Goal: Information Seeking & Learning: Learn about a topic

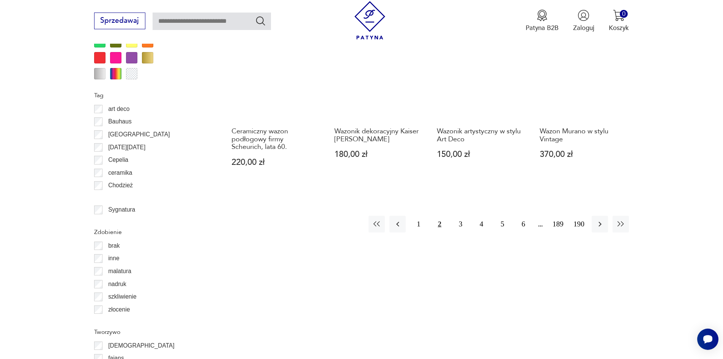
scroll to position [897, 0]
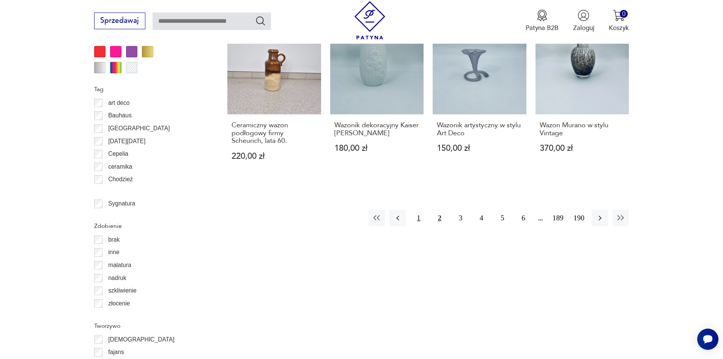
click at [418, 210] on button "1" at bounding box center [418, 218] width 16 height 16
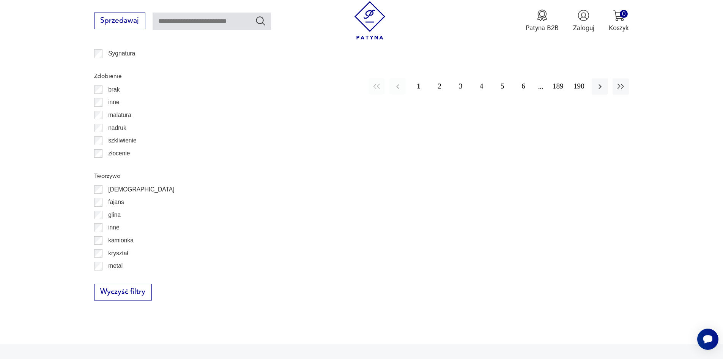
scroll to position [1050, 0]
click at [442, 77] on button "2" at bounding box center [440, 83] width 16 height 16
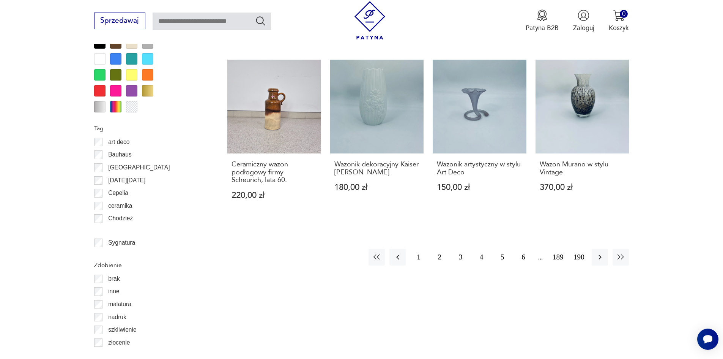
scroll to position [860, 0]
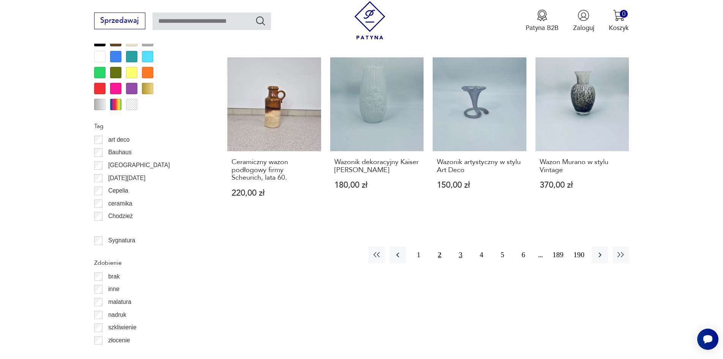
click at [459, 248] on button "3" at bounding box center [460, 254] width 16 height 16
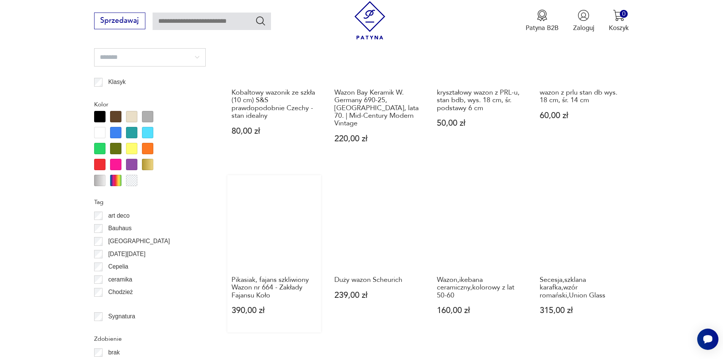
scroll to position [974, 0]
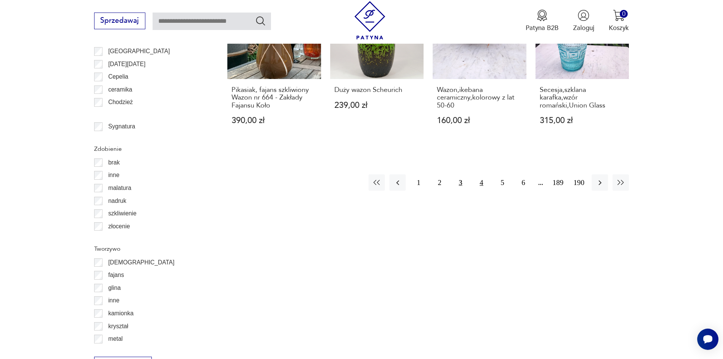
click at [482, 174] on button "4" at bounding box center [481, 182] width 16 height 16
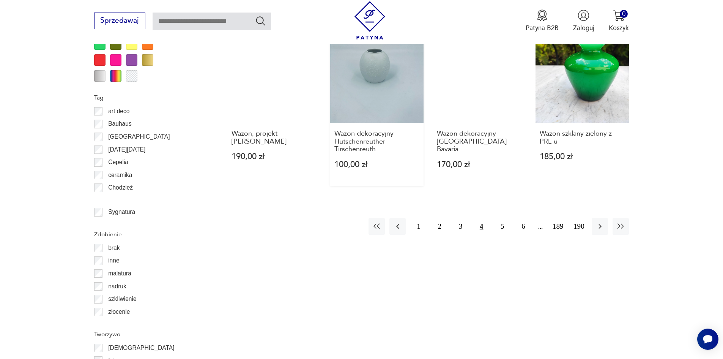
scroll to position [898, 0]
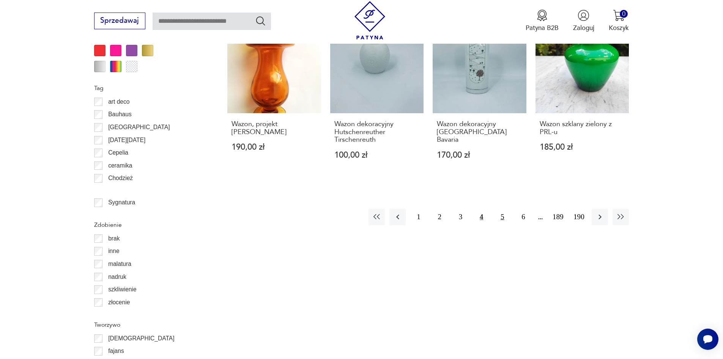
click at [506, 208] on button "5" at bounding box center [502, 216] width 16 height 16
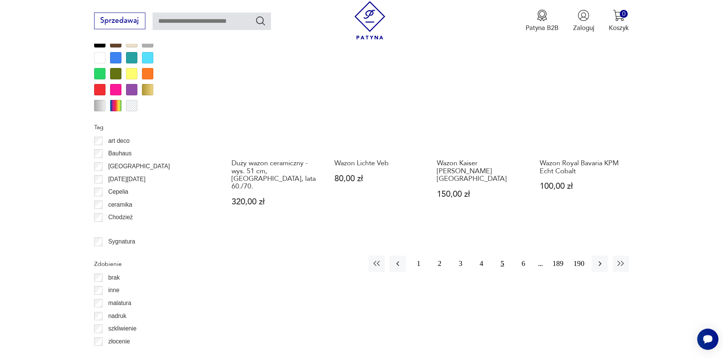
scroll to position [860, 0]
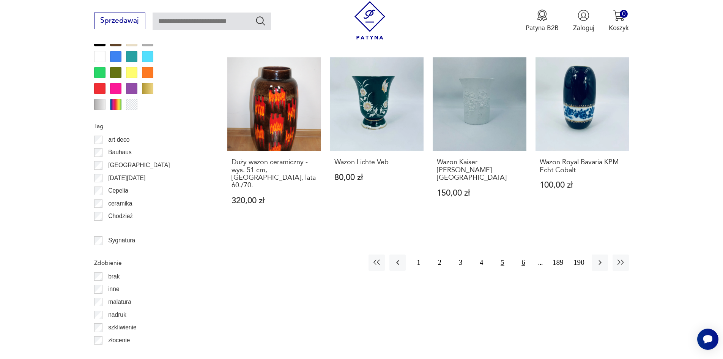
click at [522, 254] on button "6" at bounding box center [523, 262] width 16 height 16
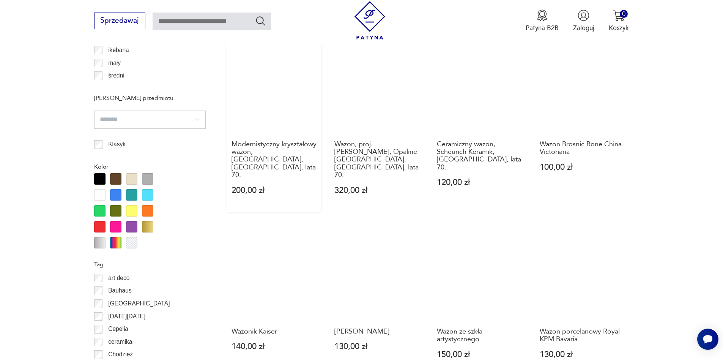
scroll to position [822, 0]
